Goal: Task Accomplishment & Management: Use online tool/utility

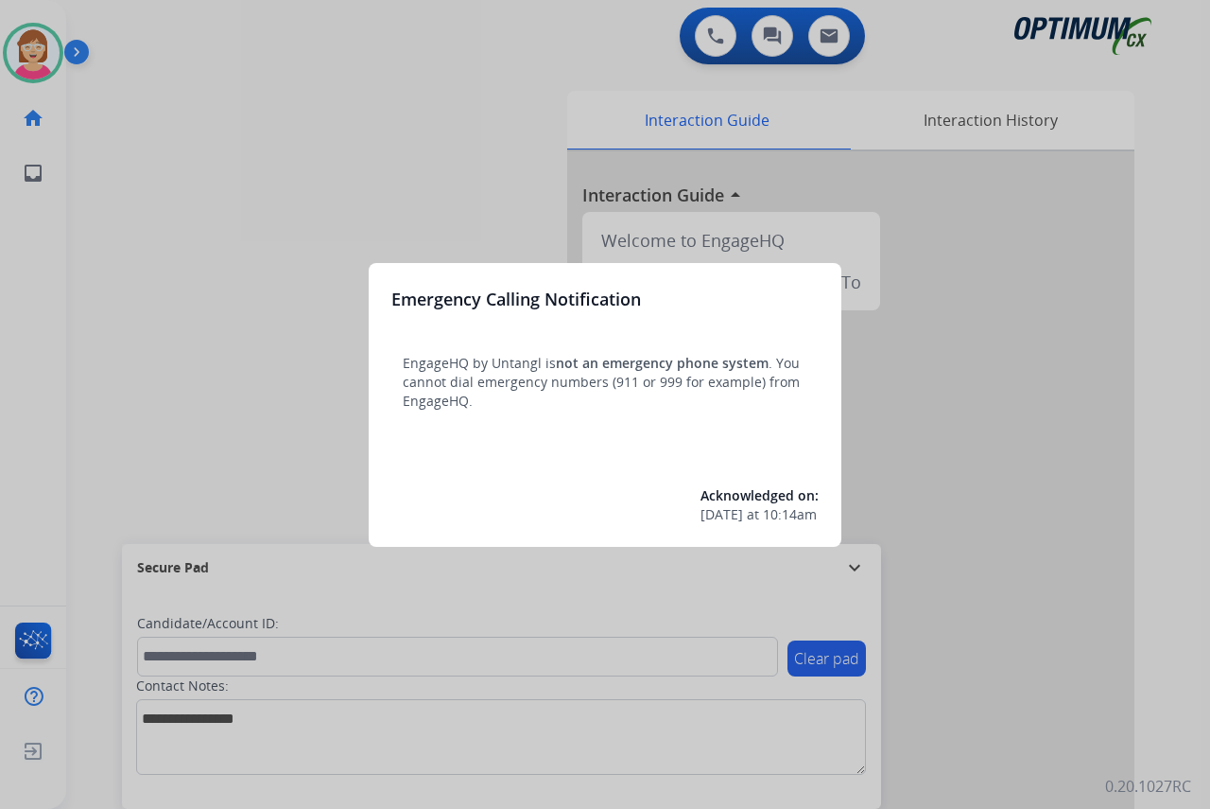
click at [247, 425] on div at bounding box center [605, 404] width 1210 height 809
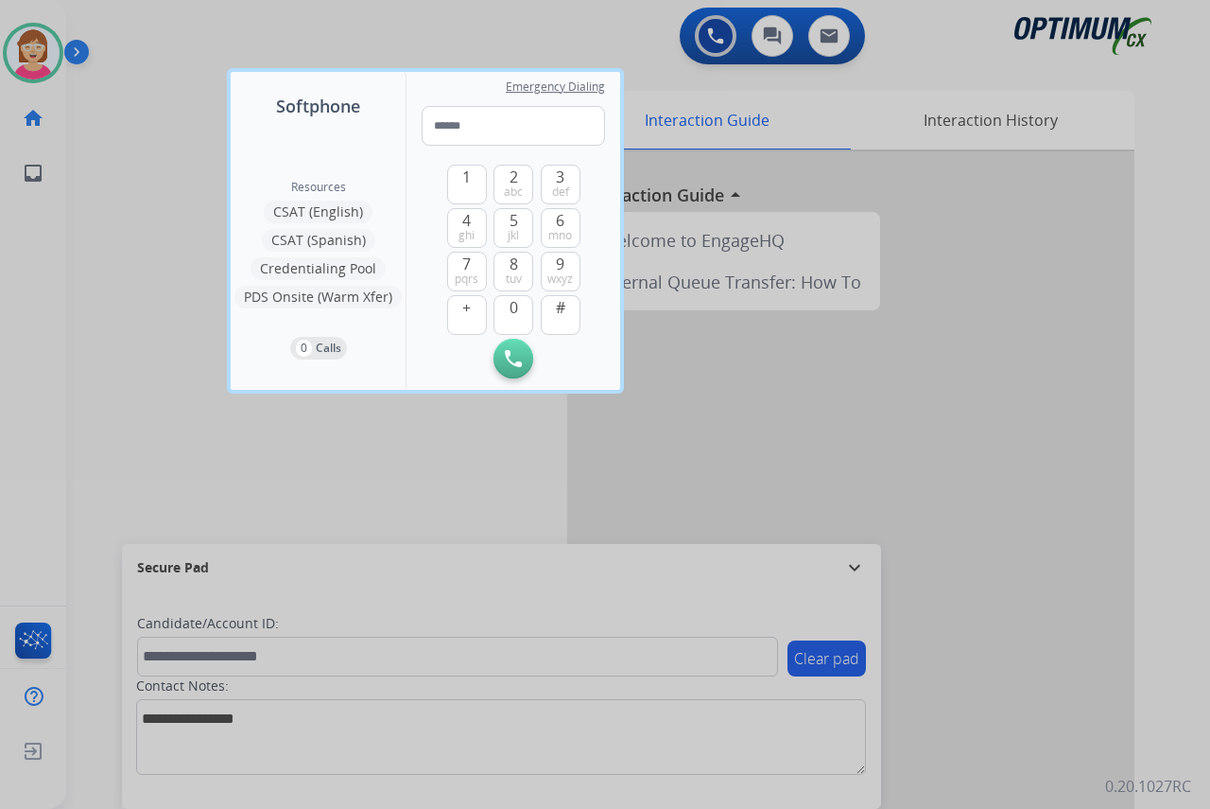
click at [218, 431] on div at bounding box center [605, 404] width 1210 height 809
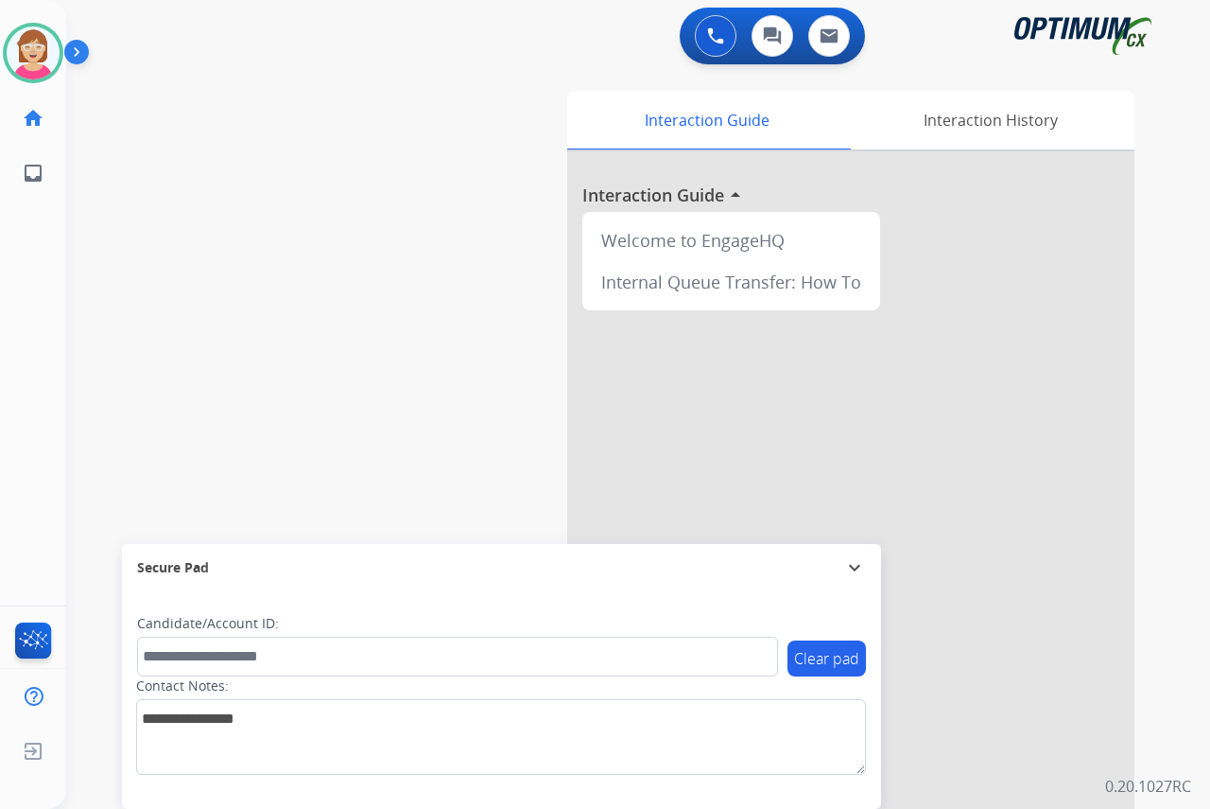
drag, startPoint x: 218, startPoint y: 431, endPoint x: 163, endPoint y: 436, distance: 55.1
click at [163, 436] on div "swap_horiz Break voice bridge close_fullscreen Connect 3-Way Call merge_type Se…" at bounding box center [615, 462] width 1099 height 789
drag, startPoint x: 27, startPoint y: 302, endPoint x: 171, endPoint y: 234, distance: 159.1
click at [171, 234] on div "swap_horiz Break voice bridge close_fullscreen Connect 3-Way Call merge_type Se…" at bounding box center [615, 462] width 1099 height 789
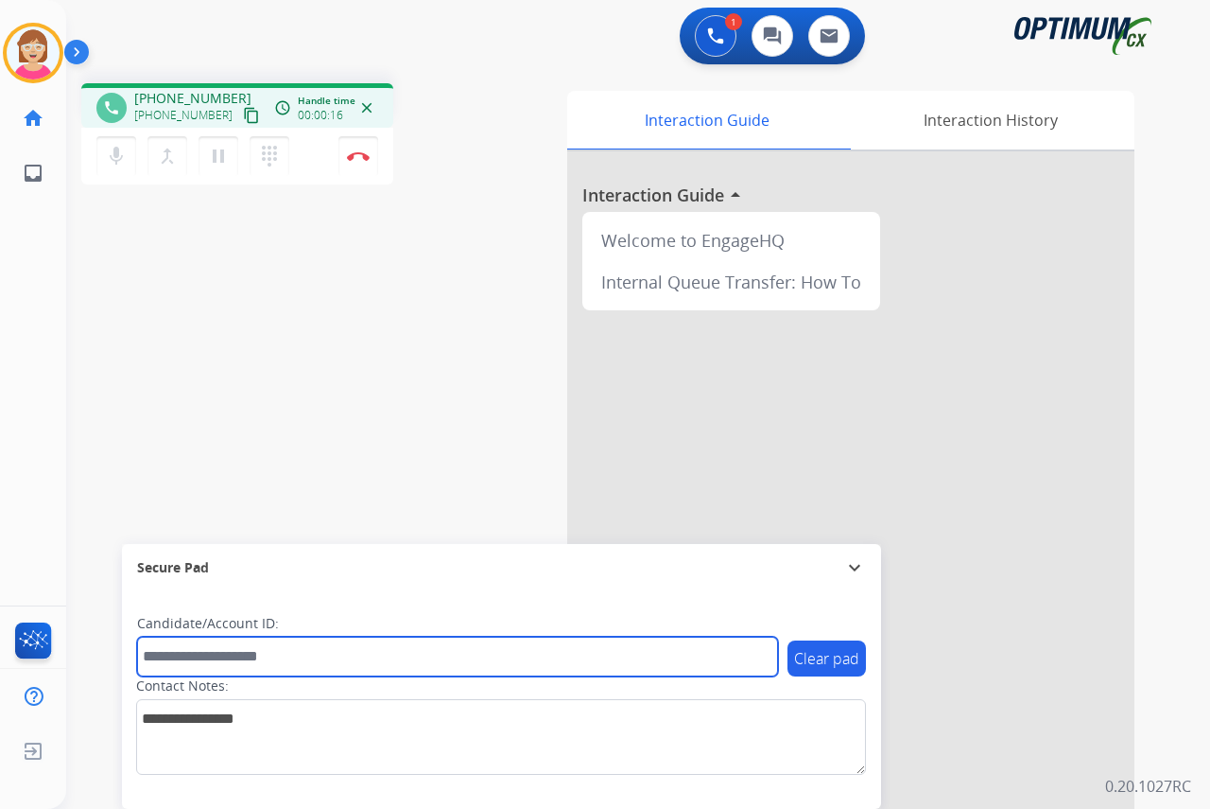
drag, startPoint x: 180, startPoint y: 656, endPoint x: 131, endPoint y: 656, distance: 49.2
click at [180, 656] on input "text" at bounding box center [457, 656] width 641 height 40
click at [183, 654] on input "text" at bounding box center [457, 656] width 641 height 40
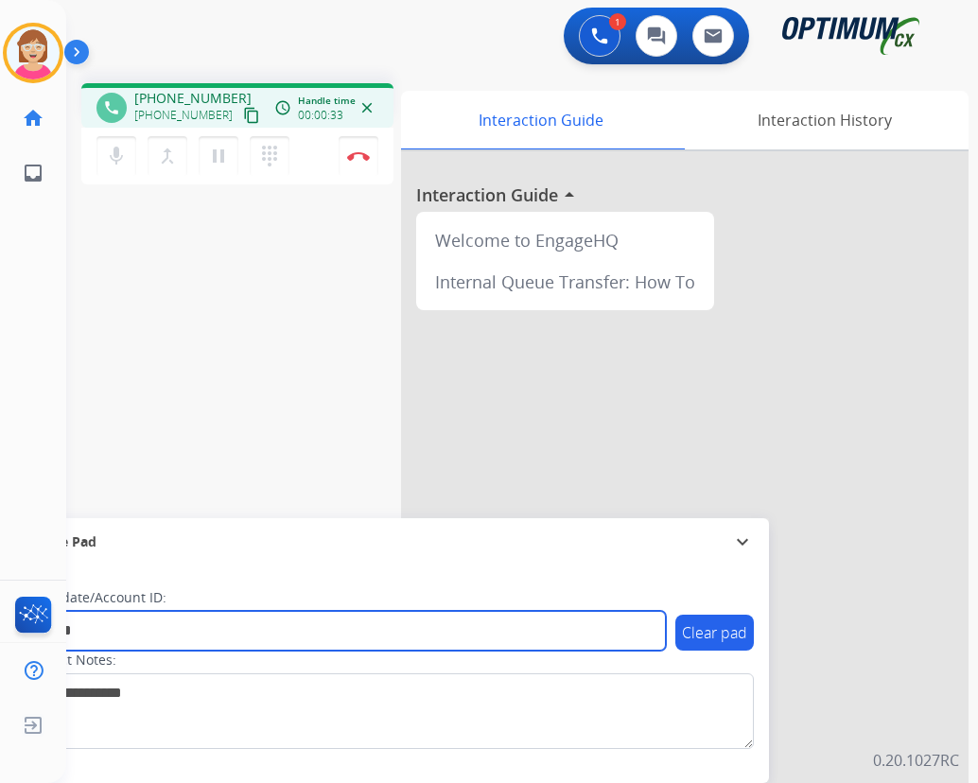
type input "*******"
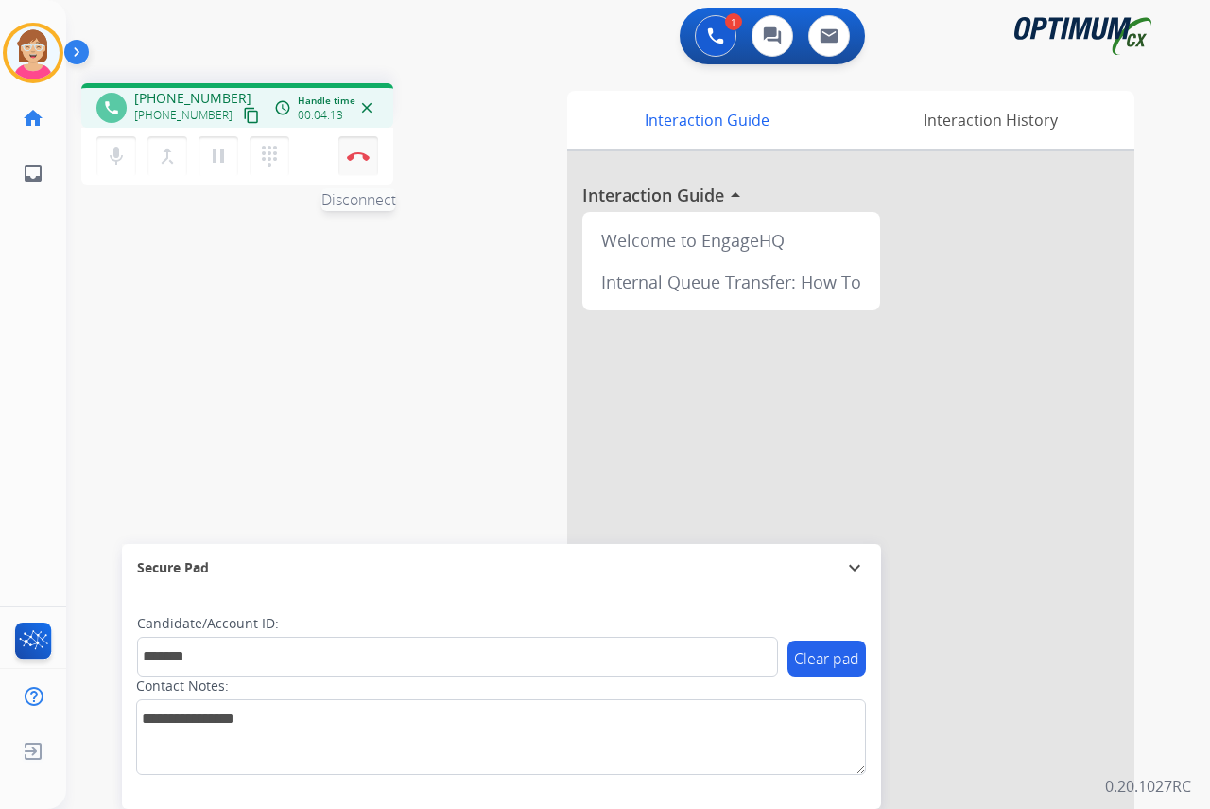
click at [360, 154] on img at bounding box center [358, 155] width 23 height 9
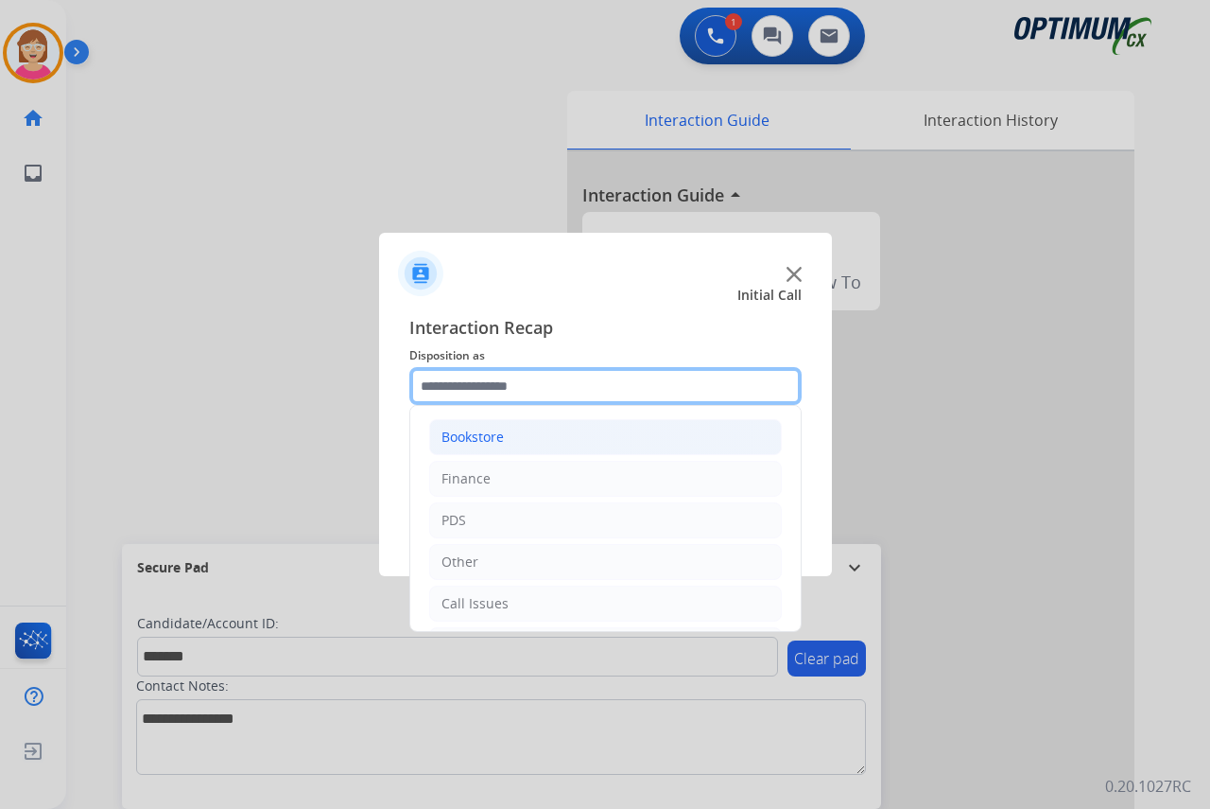
drag, startPoint x: 447, startPoint y: 384, endPoint x: 504, endPoint y: 427, distance: 70.9
click at [455, 392] on input "text" at bounding box center [605, 386] width 392 height 38
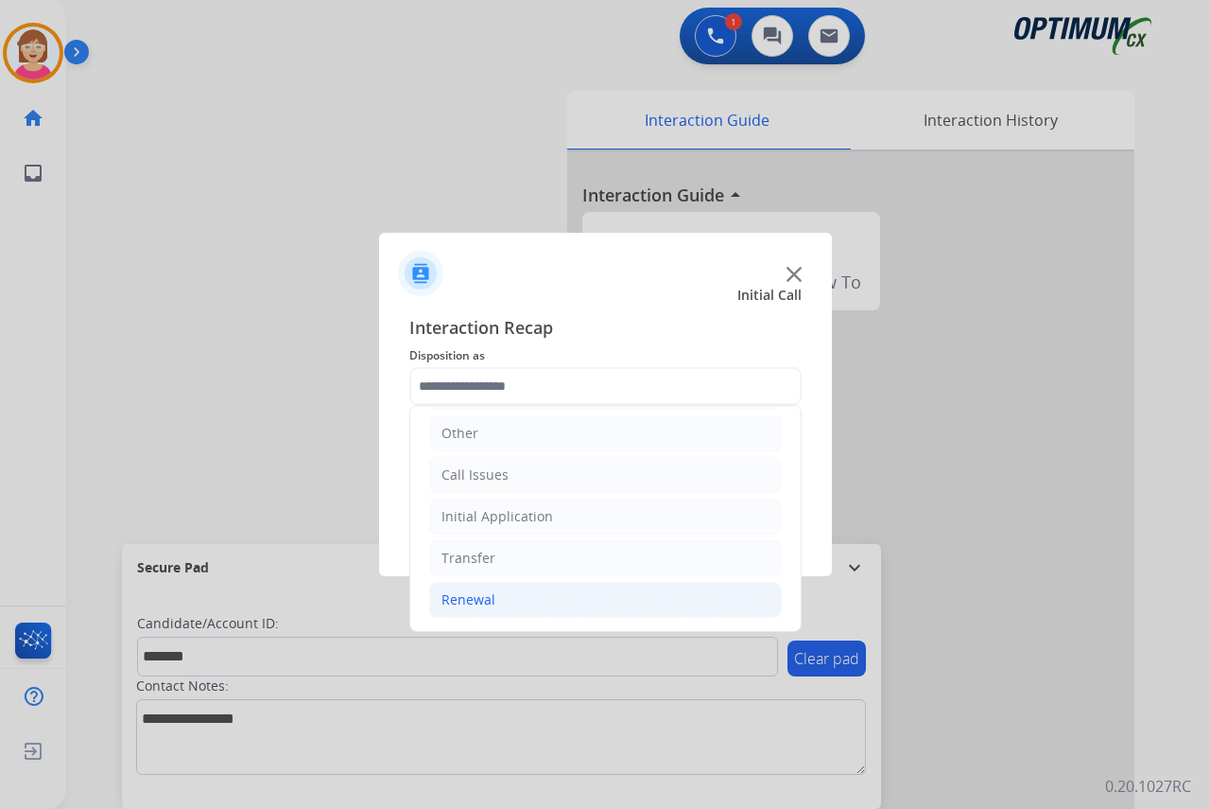
click at [475, 602] on div "Renewal" at bounding box center [469, 599] width 54 height 19
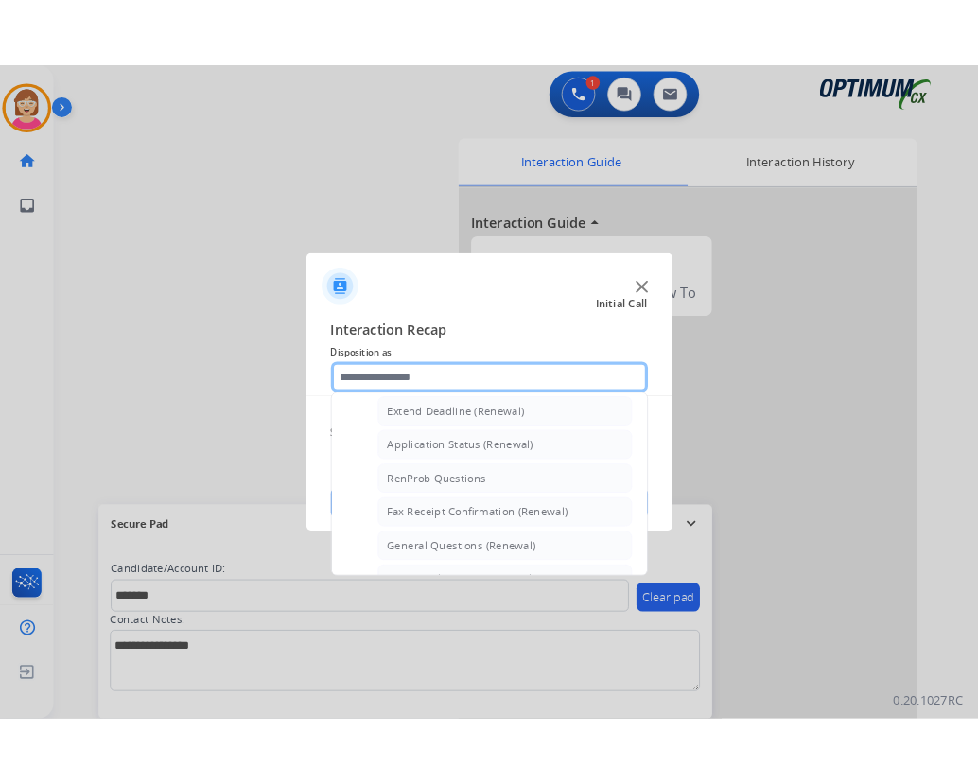
scroll to position [412, 0]
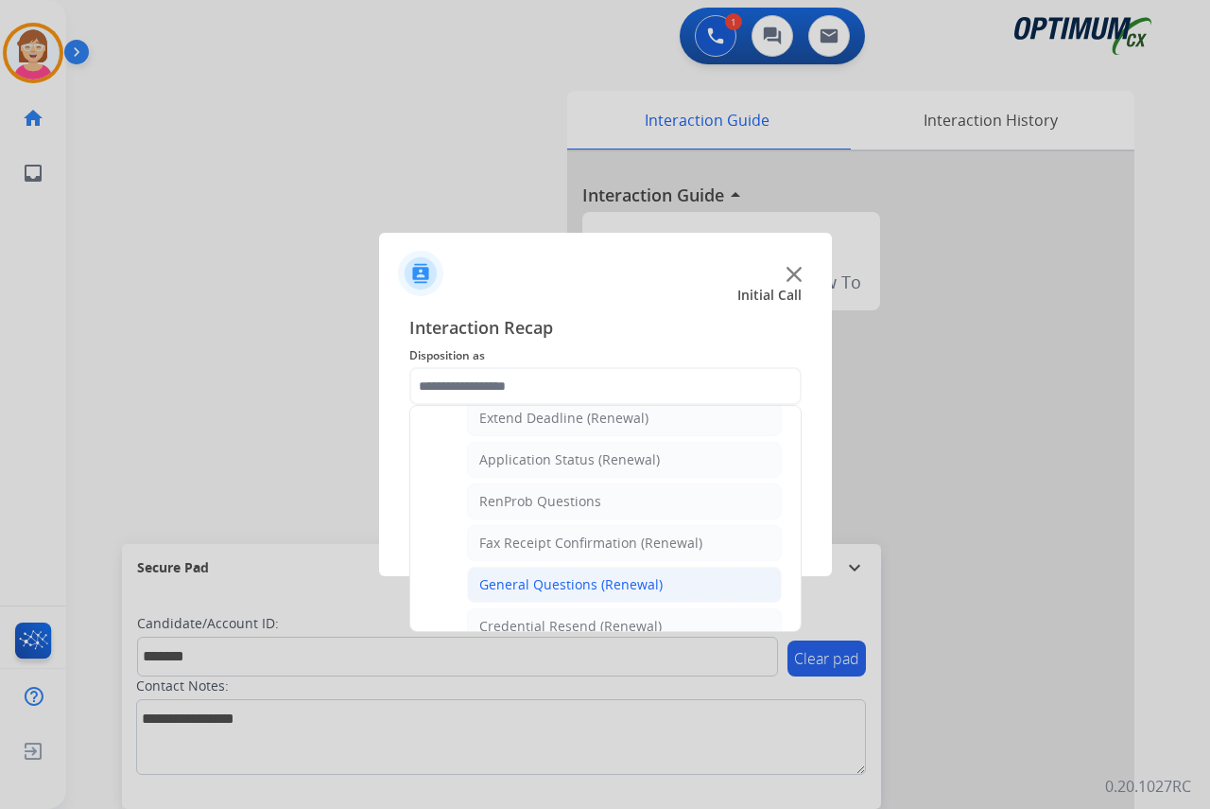
click at [565, 582] on div "General Questions (Renewal)" at bounding box center [570, 584] width 183 height 19
type input "**********"
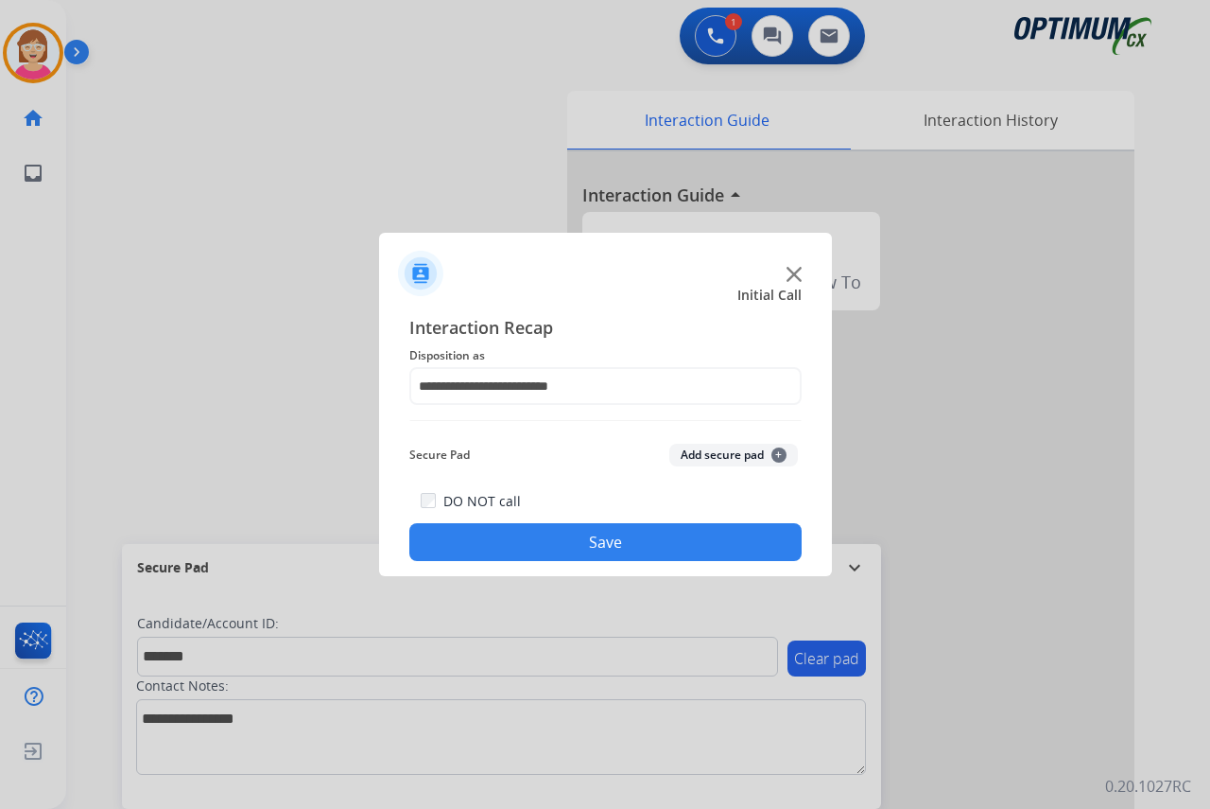
click at [775, 445] on button "Add secure pad +" at bounding box center [734, 455] width 129 height 23
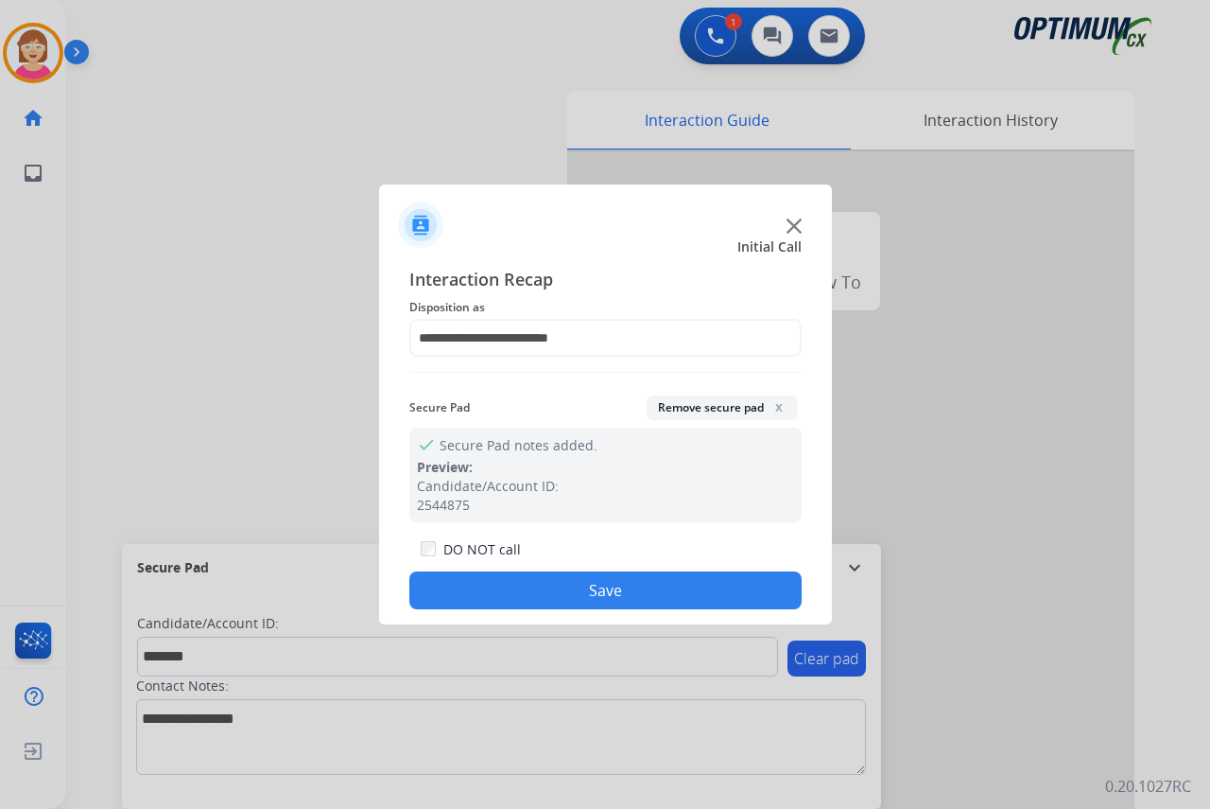
click at [526, 588] on button "Save" at bounding box center [605, 590] width 392 height 38
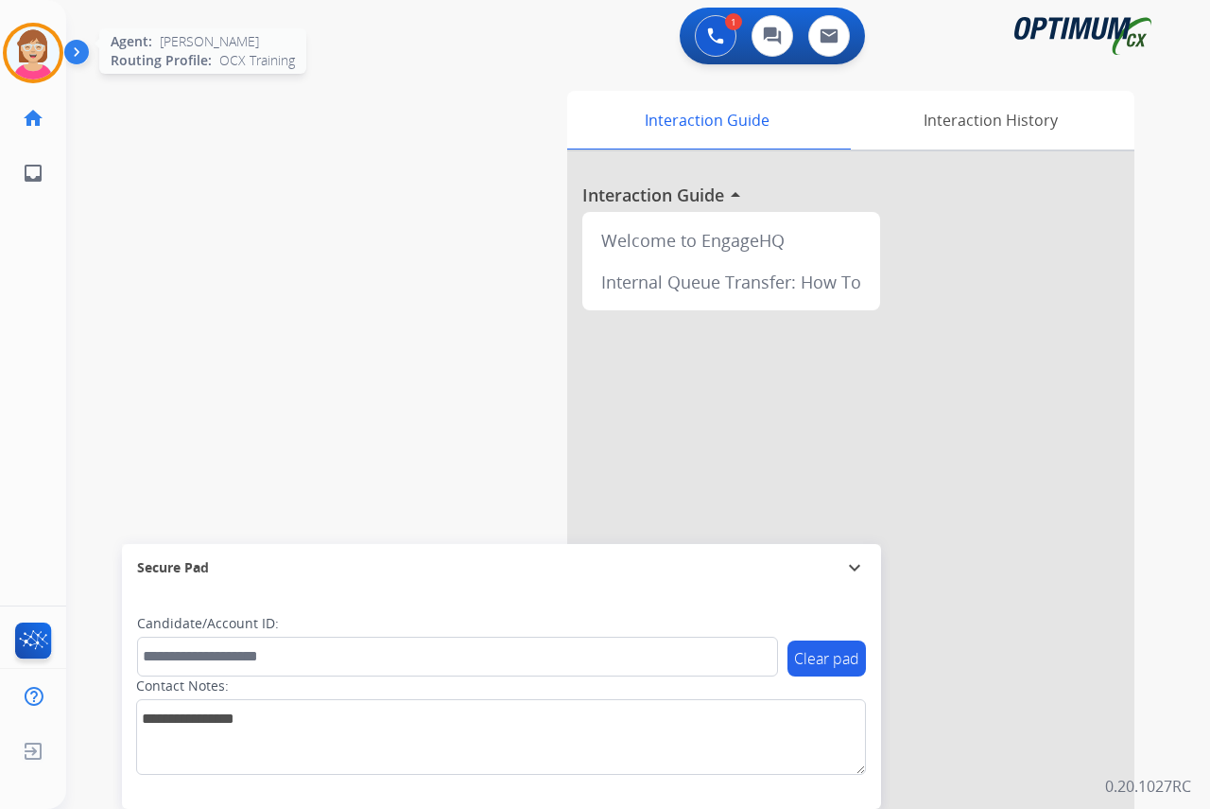
click at [35, 61] on img at bounding box center [33, 52] width 53 height 53
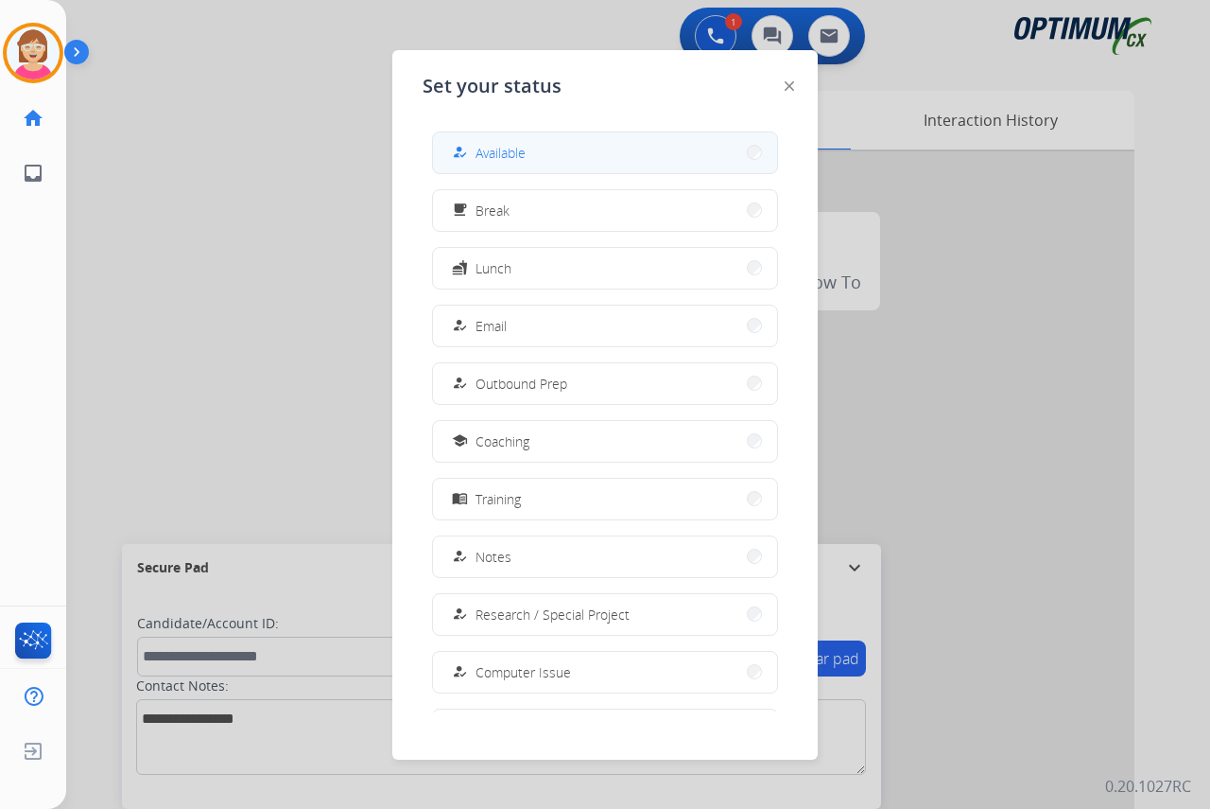
click at [514, 151] on span "Available" at bounding box center [501, 153] width 50 height 20
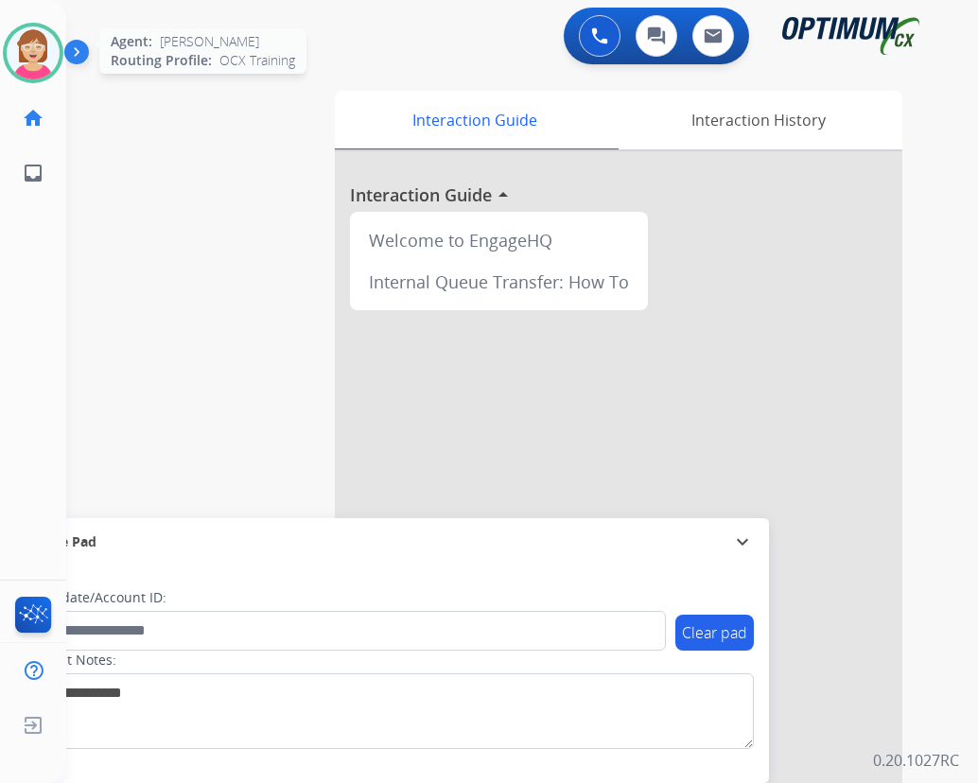
drag, startPoint x: 0, startPoint y: 5, endPoint x: 50, endPoint y: 47, distance: 65.8
click at [50, 47] on img at bounding box center [33, 52] width 53 height 53
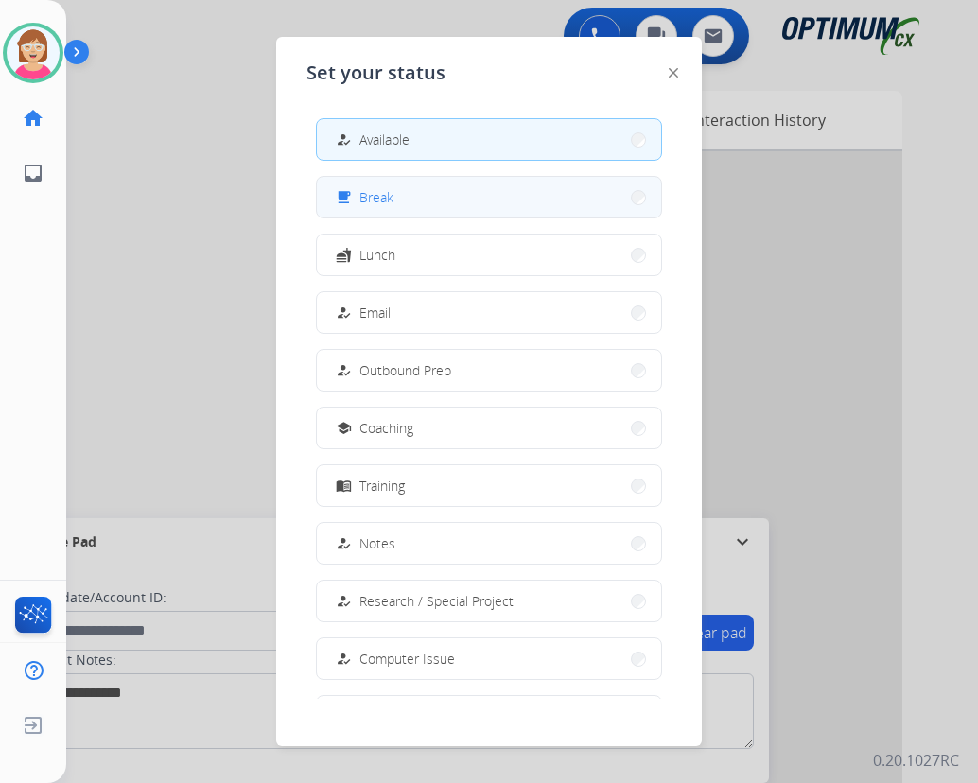
click at [383, 197] on span "Break" at bounding box center [376, 197] width 34 height 20
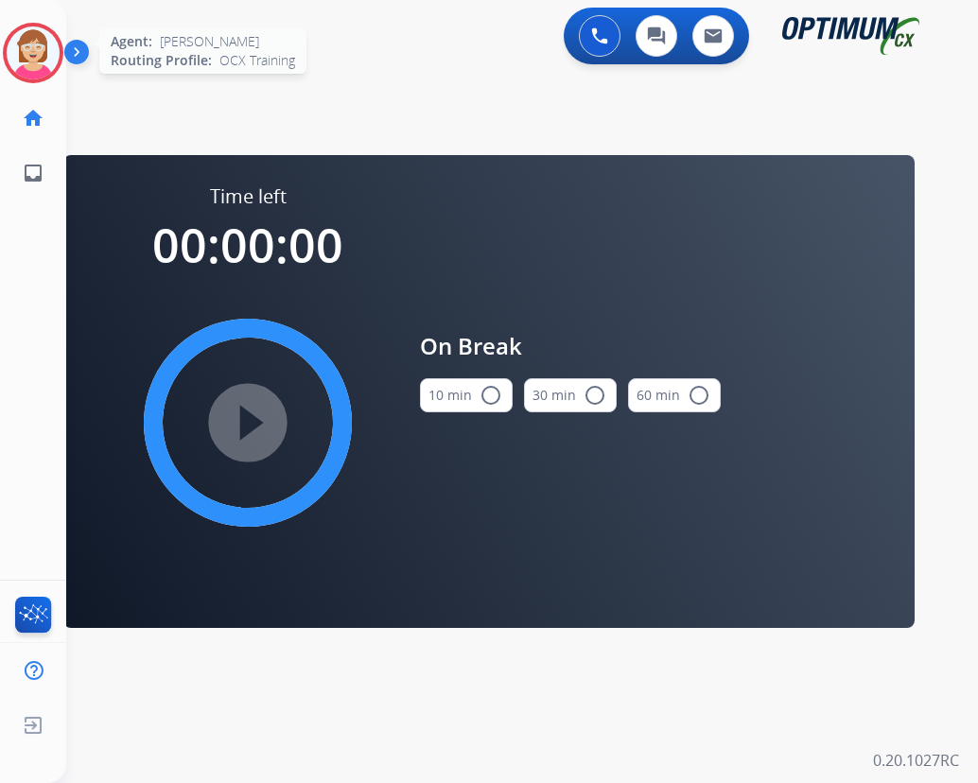
click at [28, 47] on img at bounding box center [33, 52] width 53 height 53
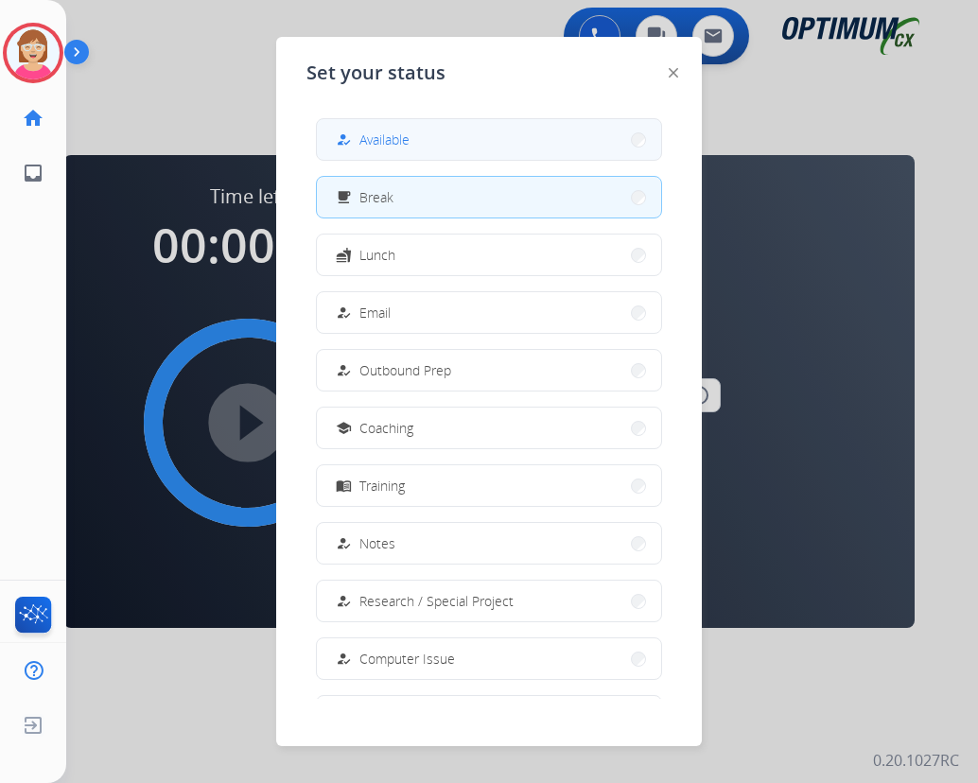
click at [393, 130] on span "Available" at bounding box center [384, 140] width 50 height 20
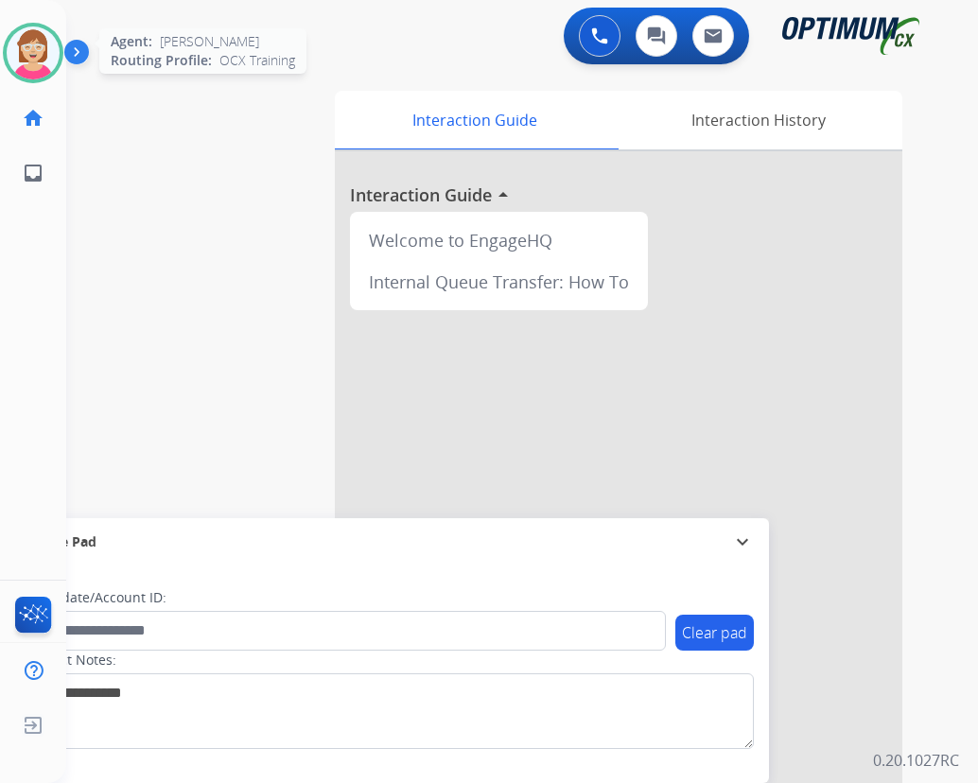
click at [36, 47] on img at bounding box center [33, 52] width 53 height 53
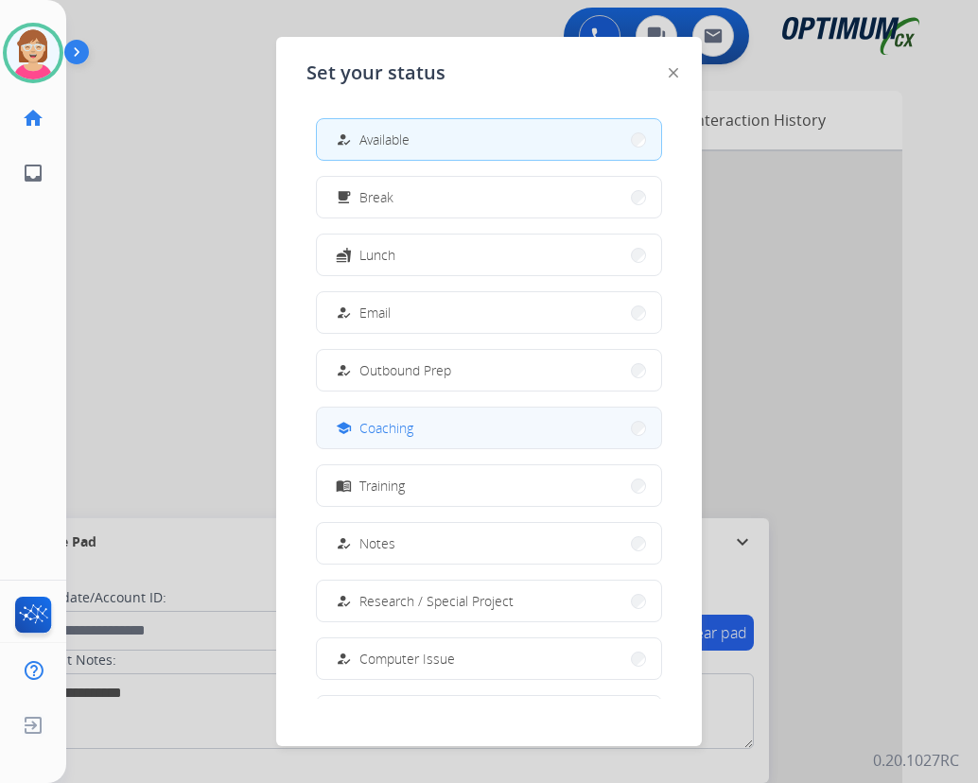
drag, startPoint x: 410, startPoint y: 427, endPoint x: 374, endPoint y: 413, distance: 38.3
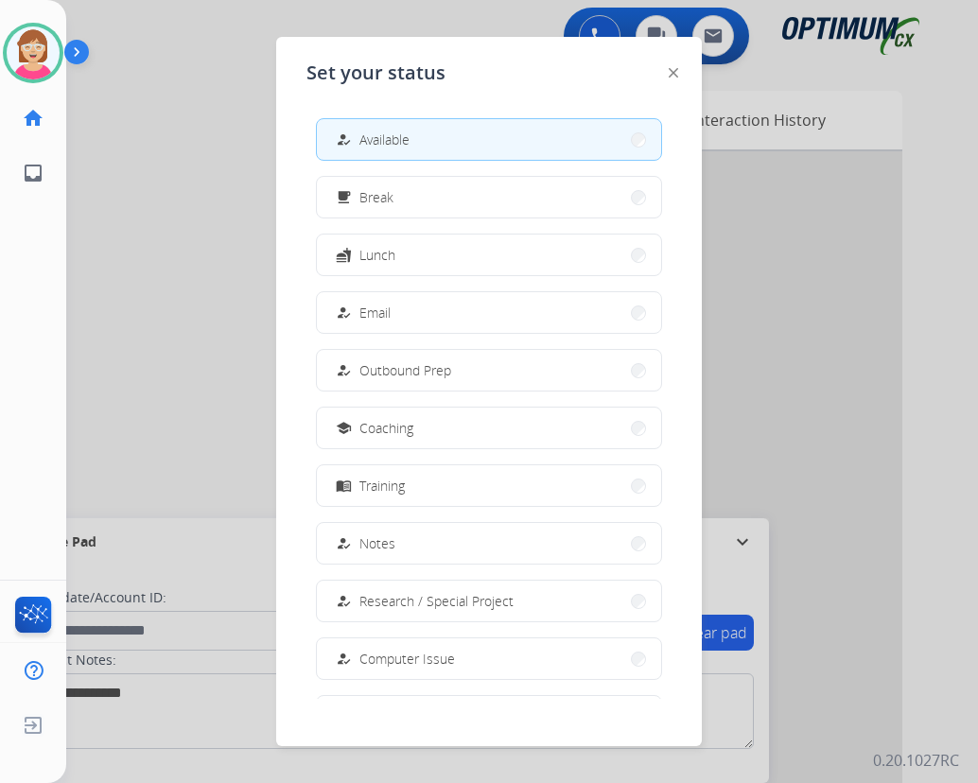
click at [379, 426] on span "Coaching" at bounding box center [386, 428] width 54 height 20
